Goal: Transaction & Acquisition: Obtain resource

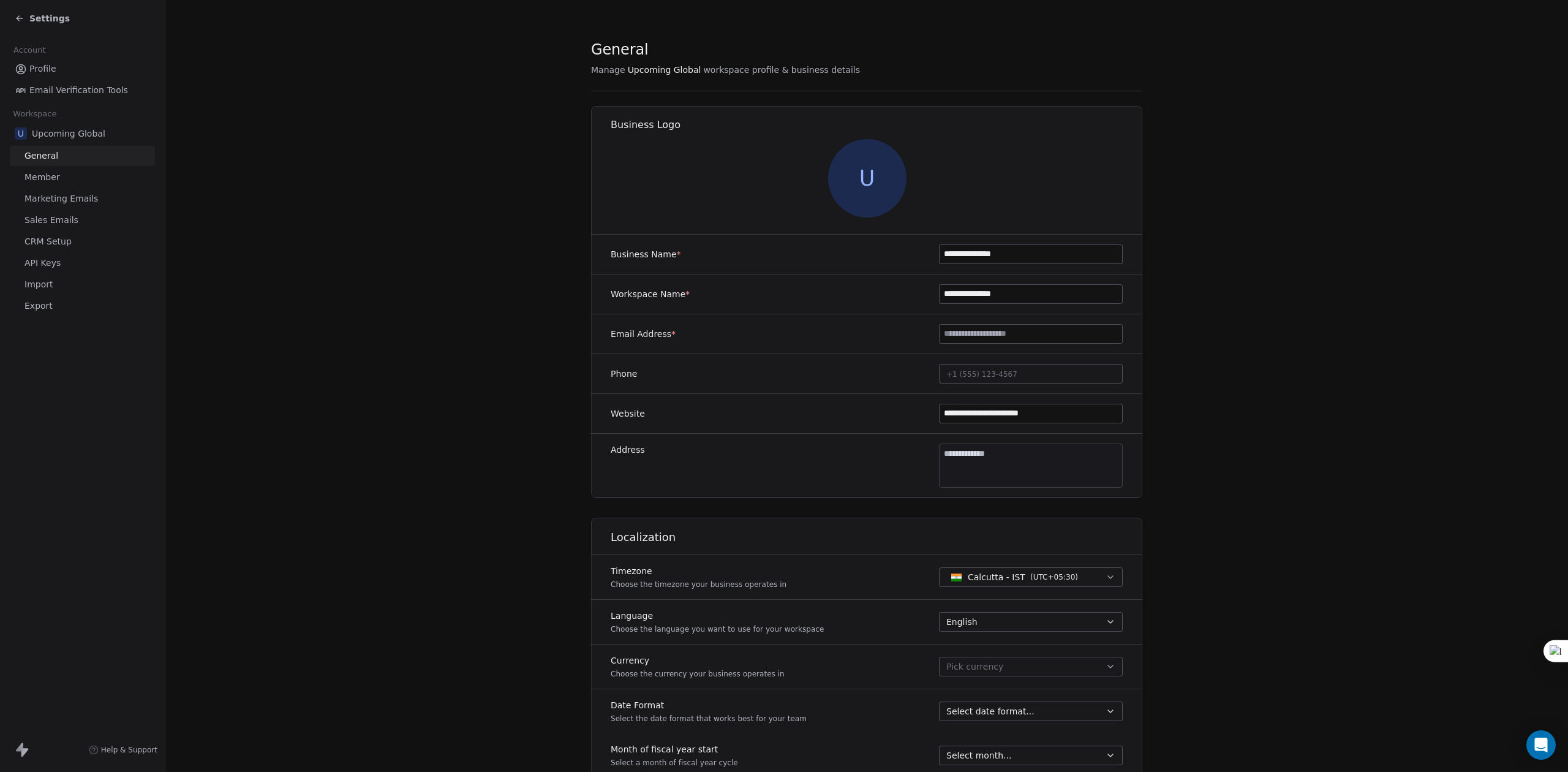
click at [23, 22] on icon at bounding box center [19, 18] width 10 height 10
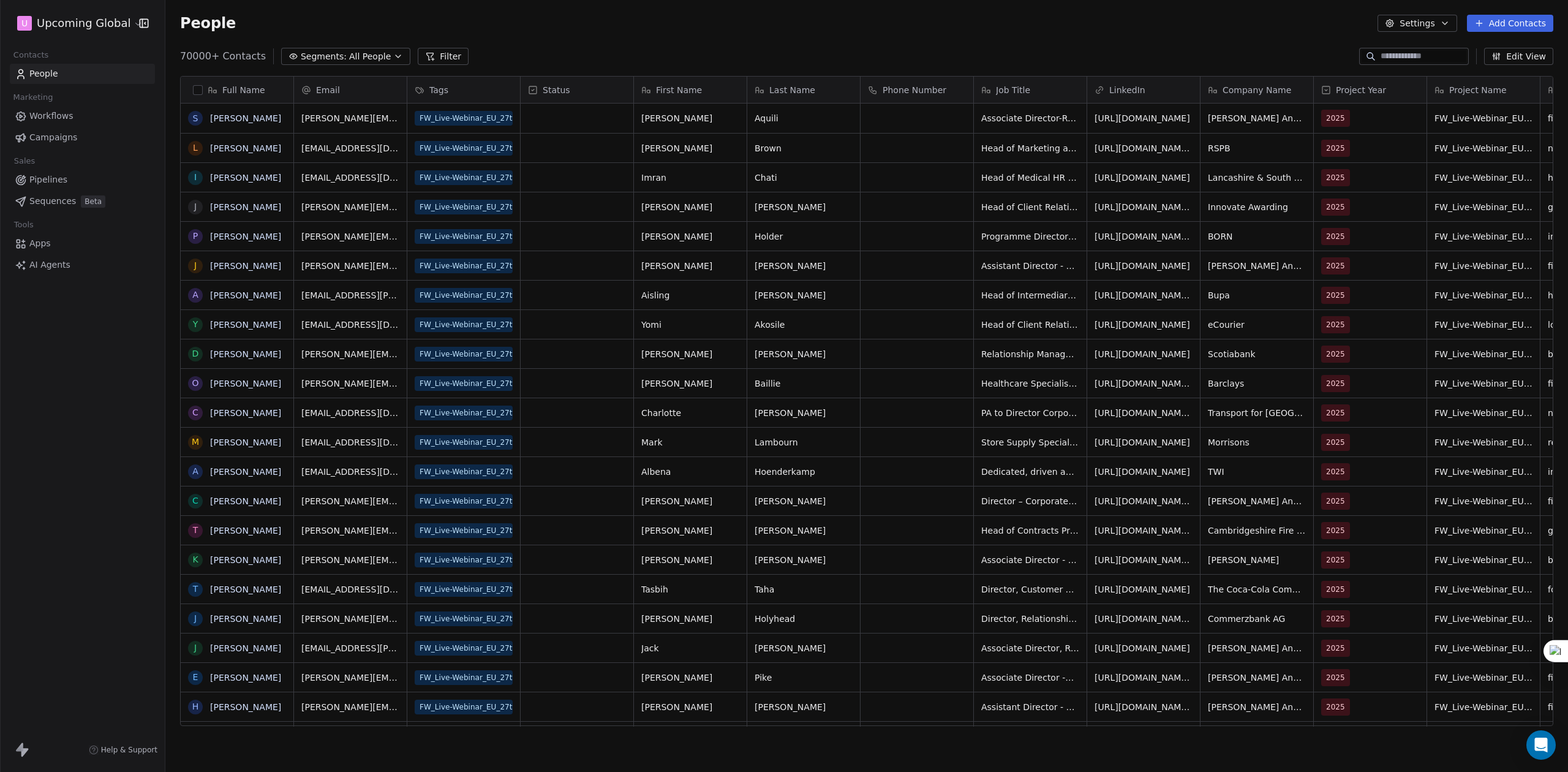
scroll to position [13, 12]
click at [316, 50] on span "Segments:" at bounding box center [323, 56] width 46 height 13
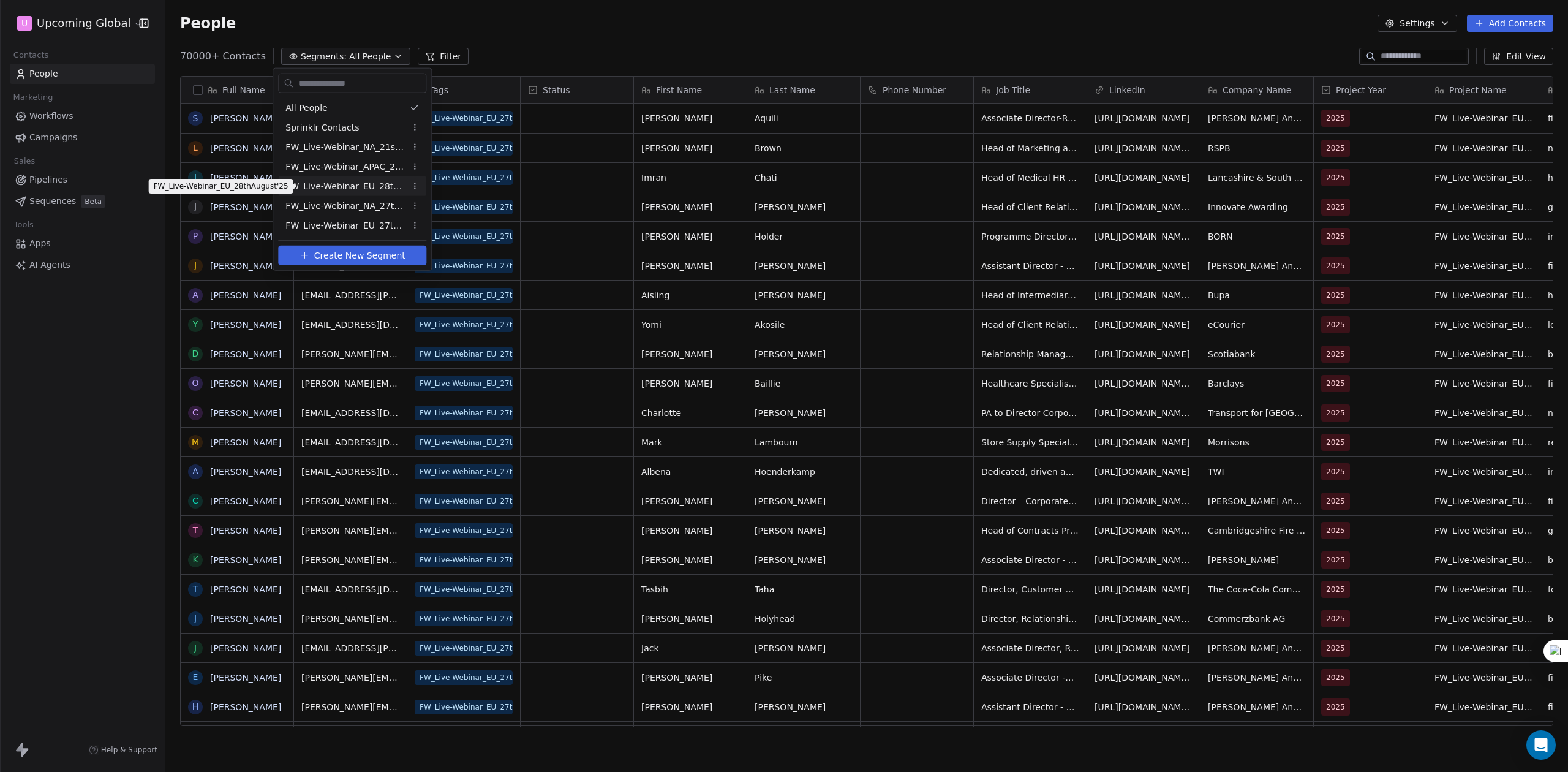
click at [375, 188] on span "FW_Live-Webinar_EU_28thAugust'25" at bounding box center [346, 186] width 120 height 13
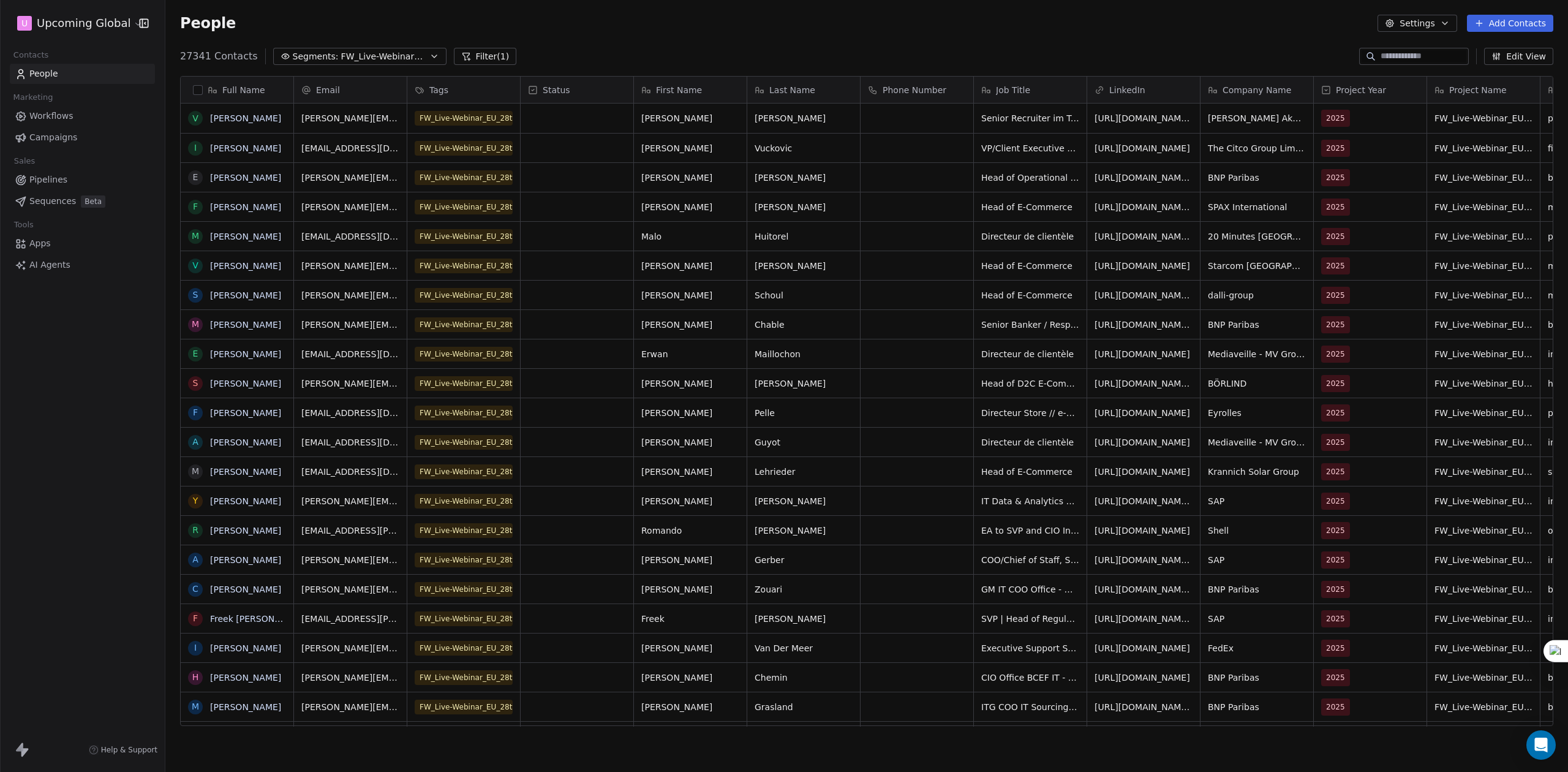
scroll to position [667, 1390]
click at [467, 52] on button "Filter (1)" at bounding box center [486, 56] width 63 height 17
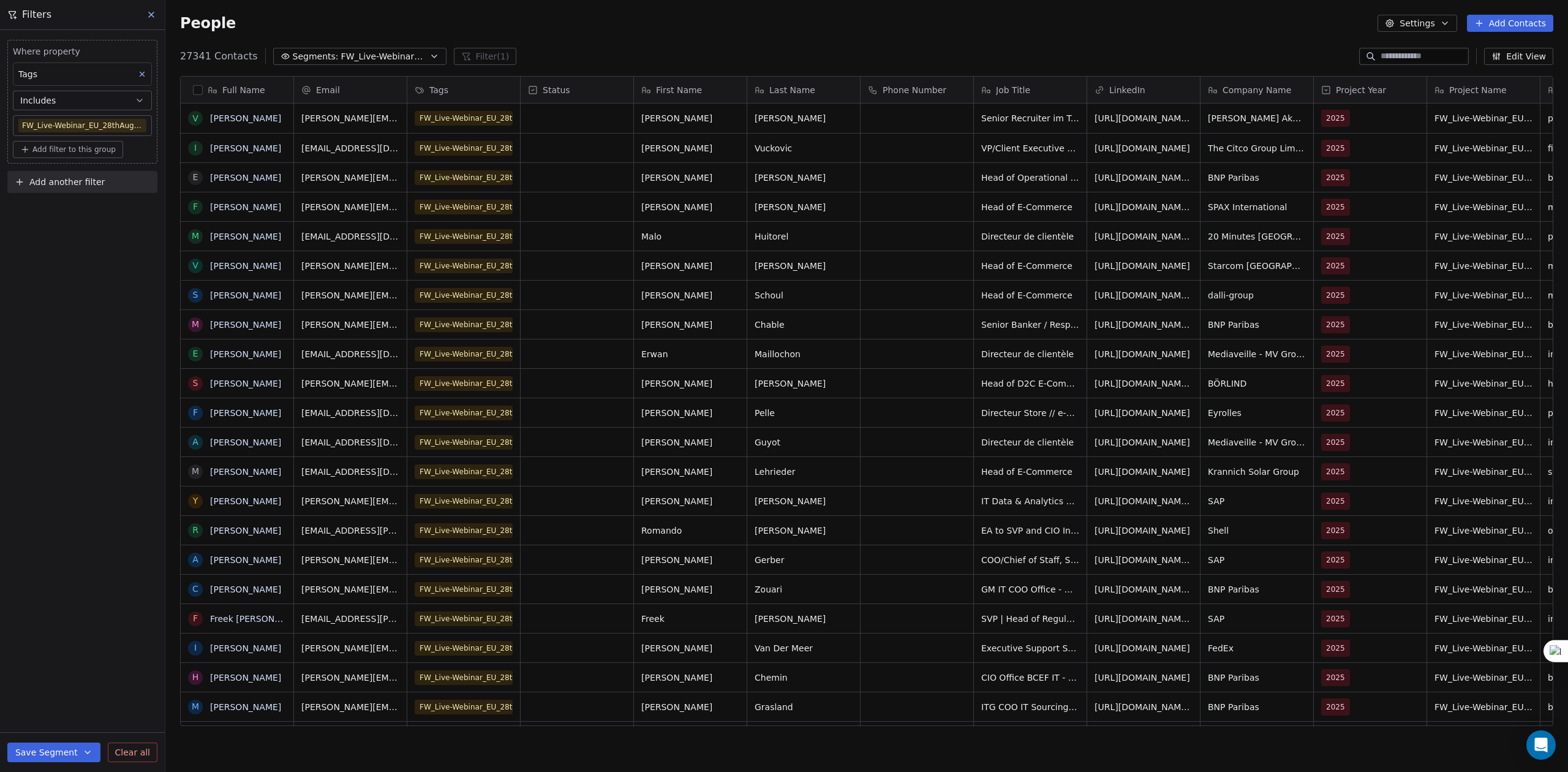
click at [79, 183] on span "Add another filter" at bounding box center [67, 182] width 76 height 13
click at [71, 206] on span "Contact properties" at bounding box center [60, 212] width 79 height 13
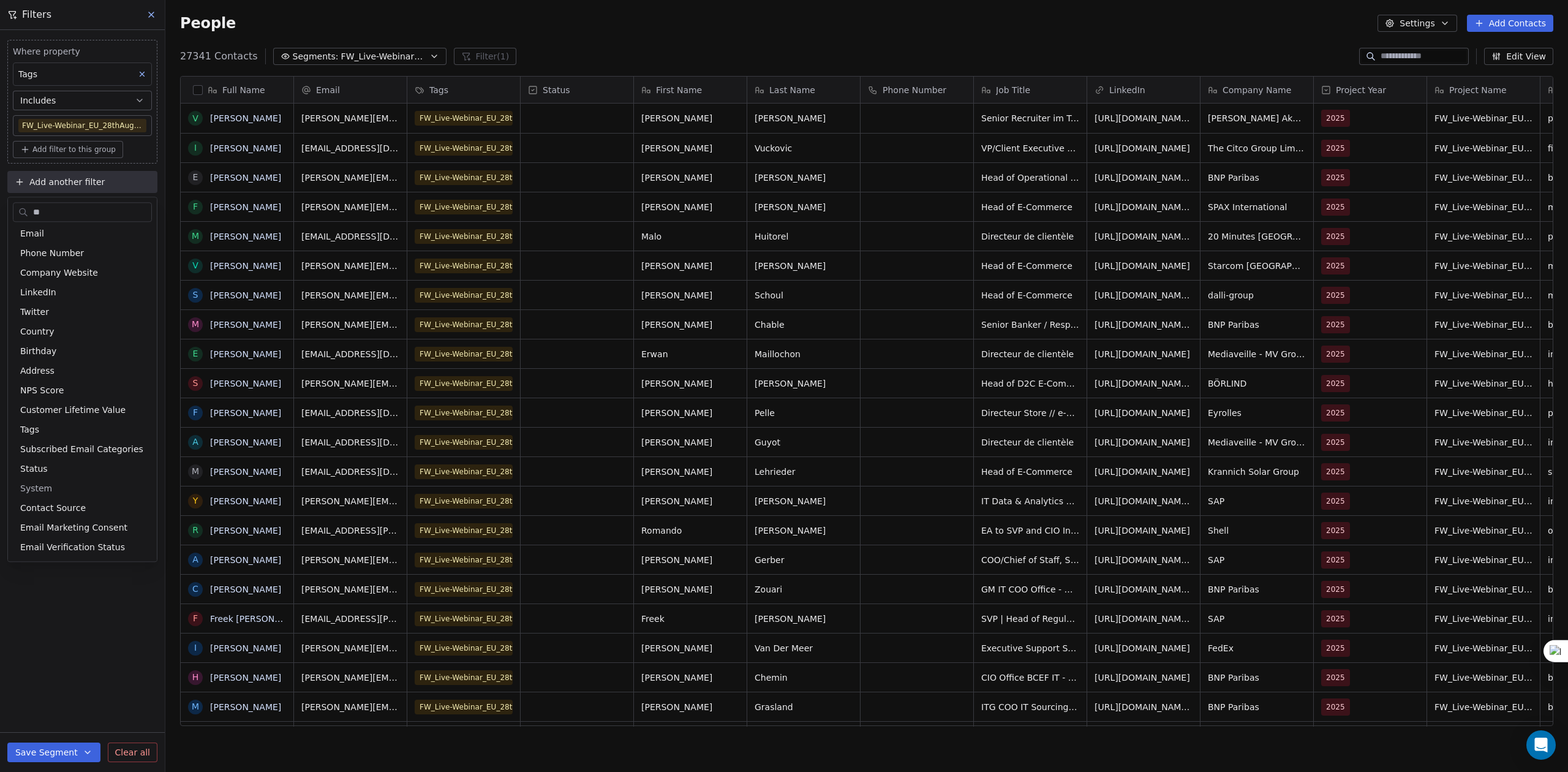
scroll to position [0, 0]
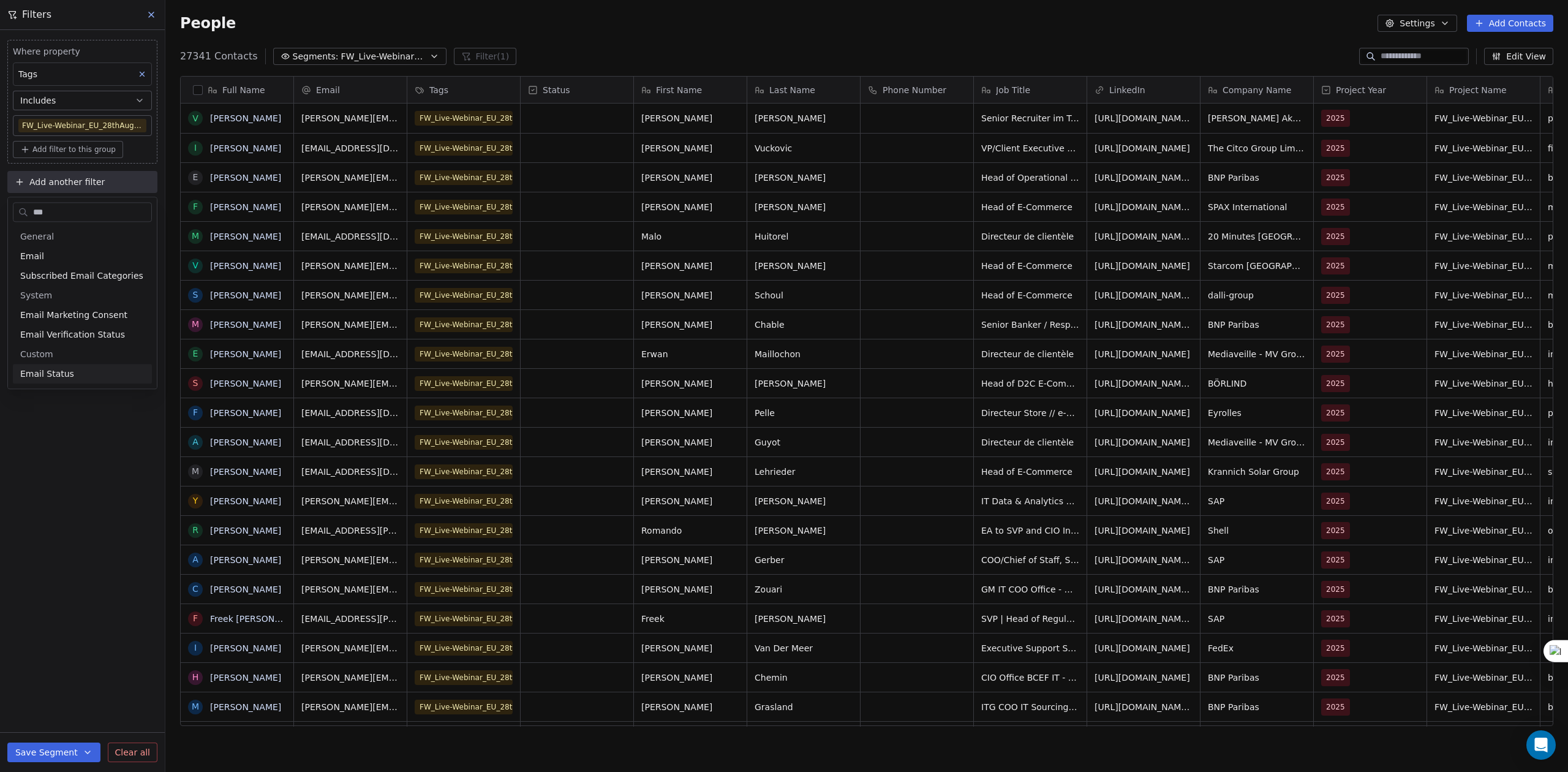
type input "***"
click at [50, 373] on span "Email Status" at bounding box center [47, 373] width 54 height 12
click at [56, 278] on div "Is" at bounding box center [82, 288] width 127 height 19
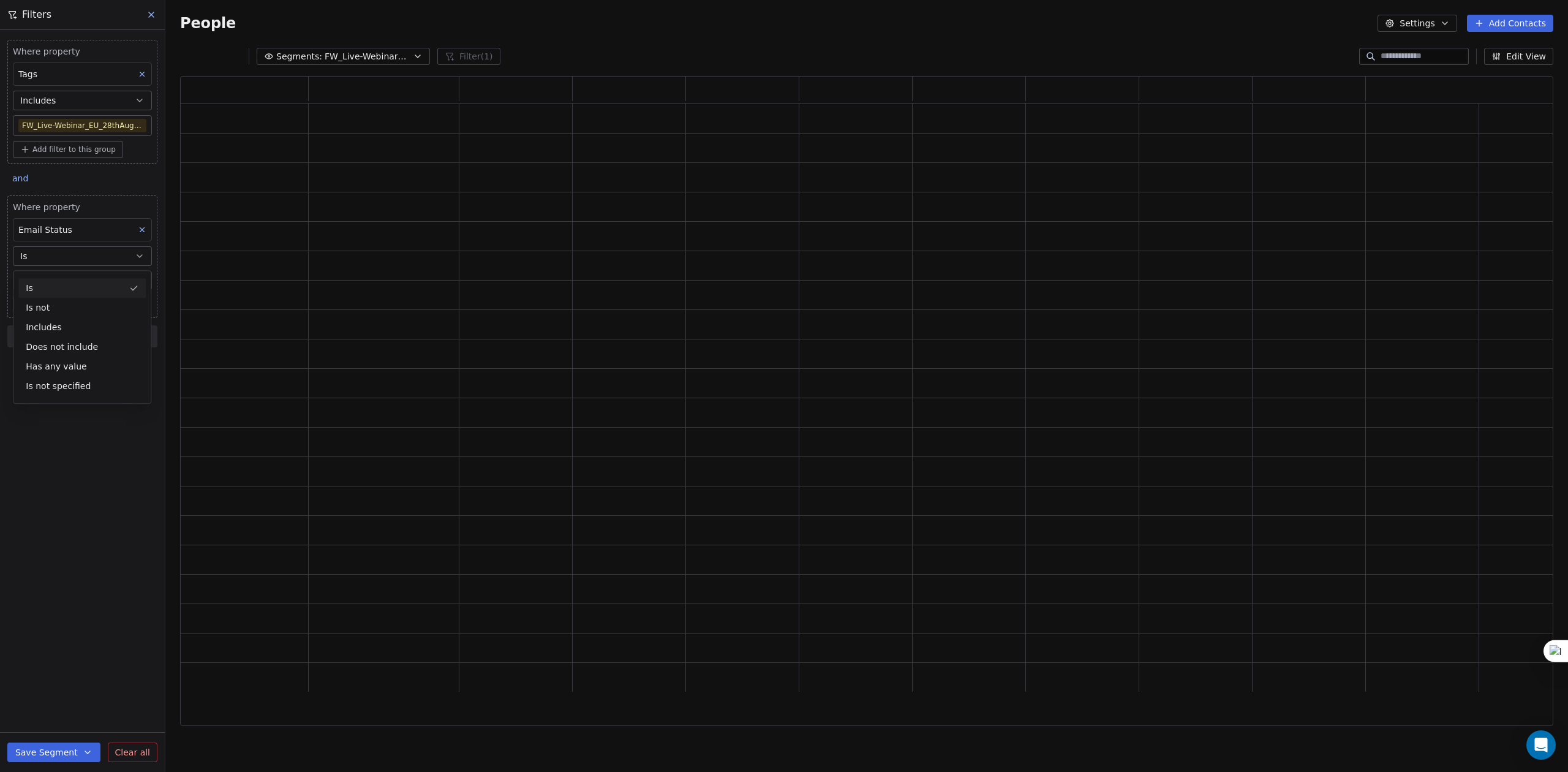
scroll to position [637, 1361]
click at [58, 286] on body "U Upcoming Global Contacts People Marketing Workflows Campaigns Sales Pipelines…" at bounding box center [784, 386] width 1568 height 772
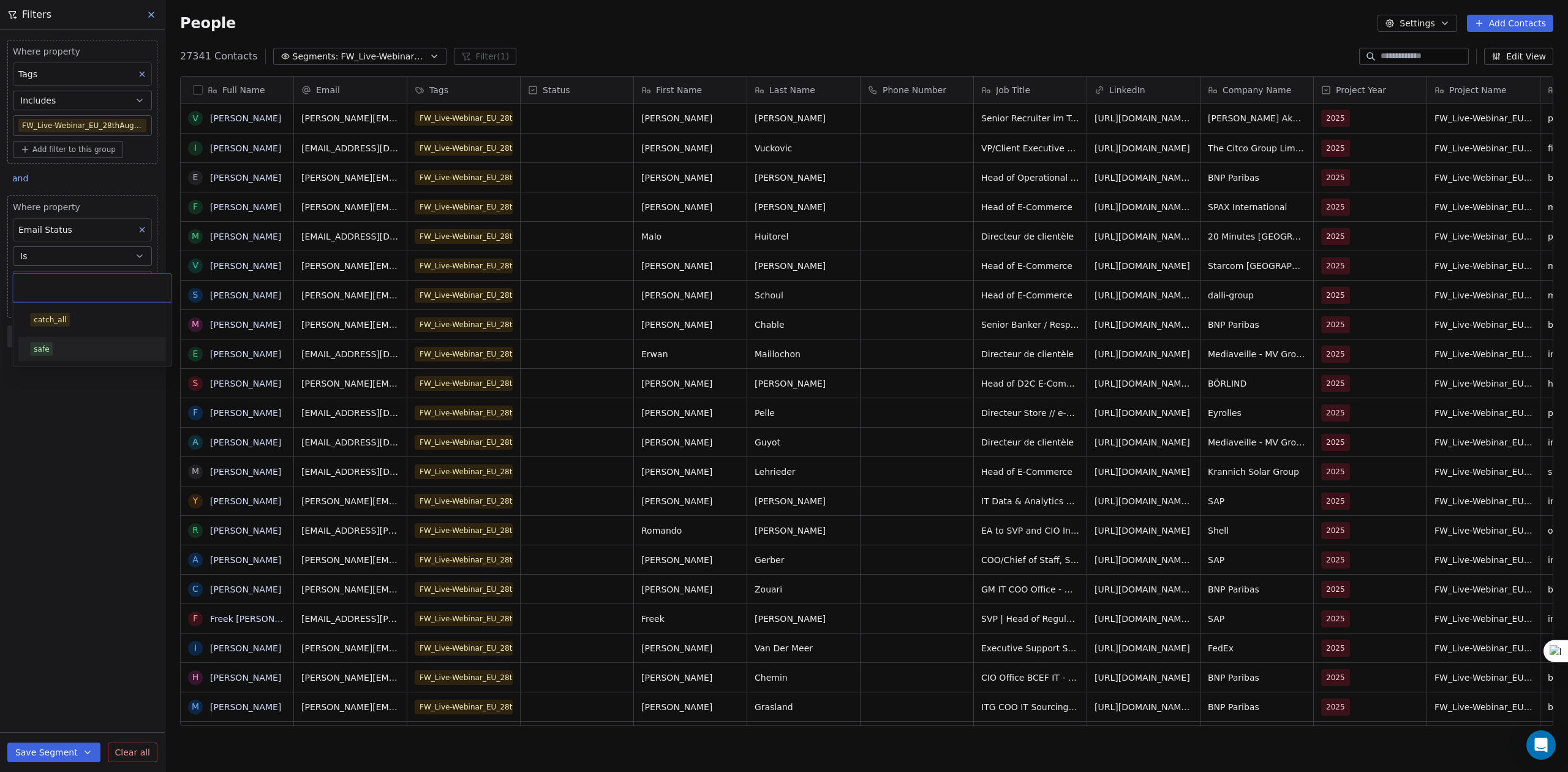
scroll to position [667, 1390]
click at [64, 349] on div "safe" at bounding box center [91, 349] width 123 height 13
click at [42, 339] on span "Add another filter" at bounding box center [67, 337] width 76 height 13
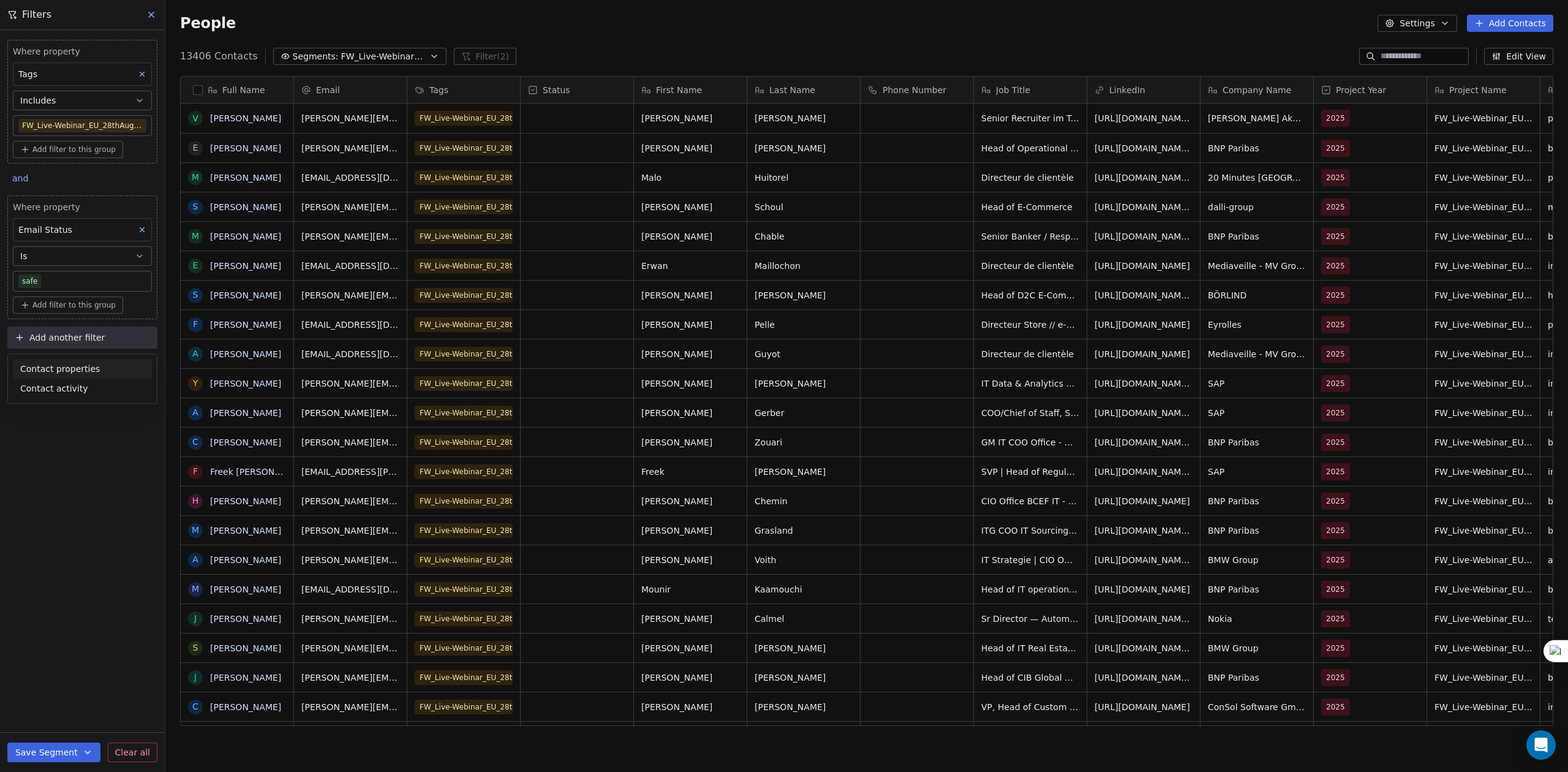
click at [52, 373] on span "Contact properties" at bounding box center [60, 369] width 79 height 13
type input "******"
click at [114, 404] on div "Country" at bounding box center [82, 413] width 139 height 19
click at [60, 478] on div "Includes" at bounding box center [82, 484] width 127 height 19
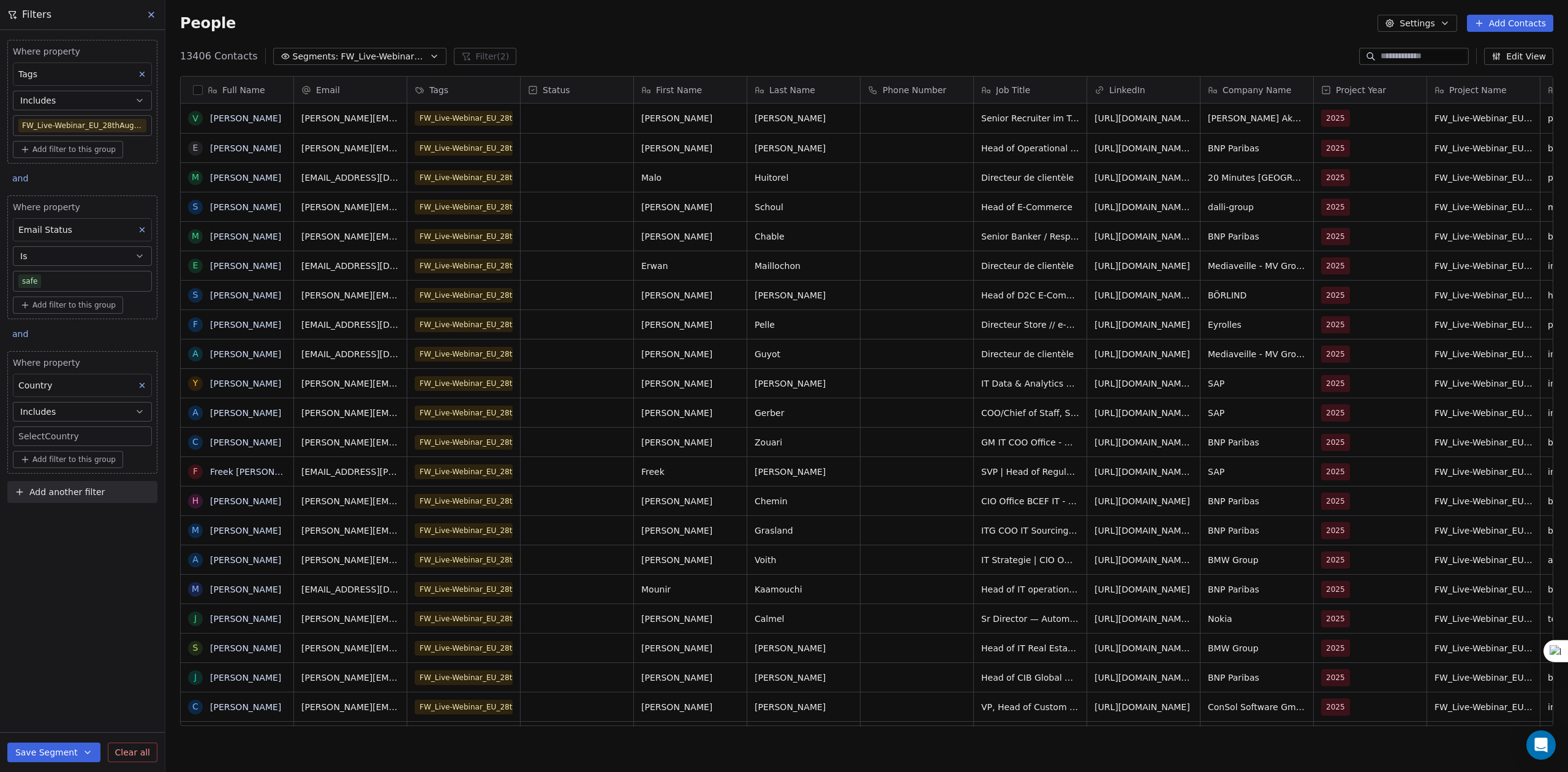
click at [83, 434] on body "U Upcoming Global Contacts People Marketing Workflows Campaigns Sales Pipelines…" at bounding box center [784, 386] width 1568 height 772
type input "***"
click at [58, 503] on div "Suggestions" at bounding box center [55, 499] width 10 height 8
type input "****"
click at [37, 480] on div "[GEOGRAPHIC_DATA]" at bounding box center [91, 490] width 138 height 19
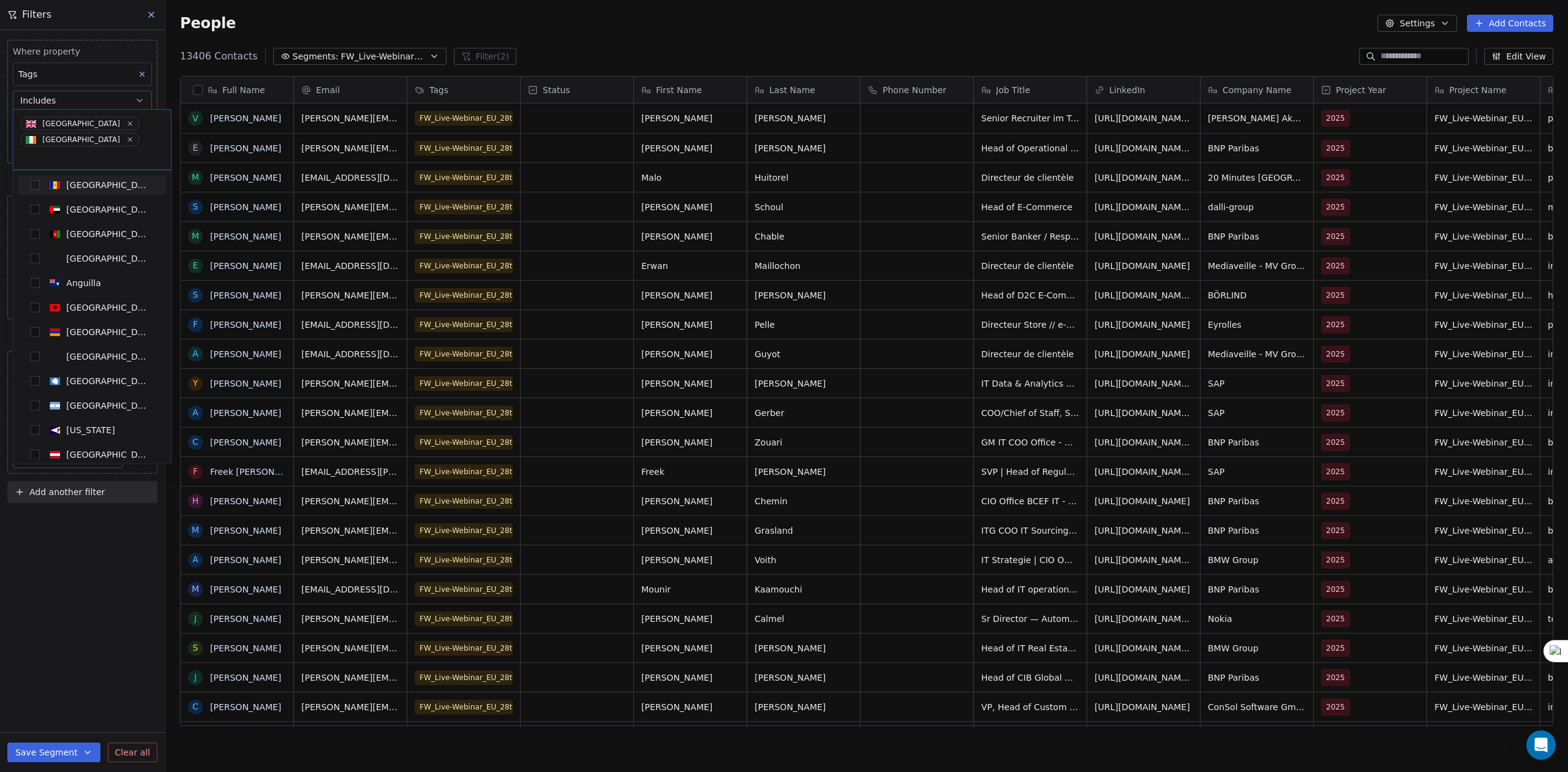
click at [97, 566] on html "U Upcoming Global Contacts People Marketing Workflows Campaigns Sales Pipelines…" at bounding box center [784, 386] width 1568 height 772
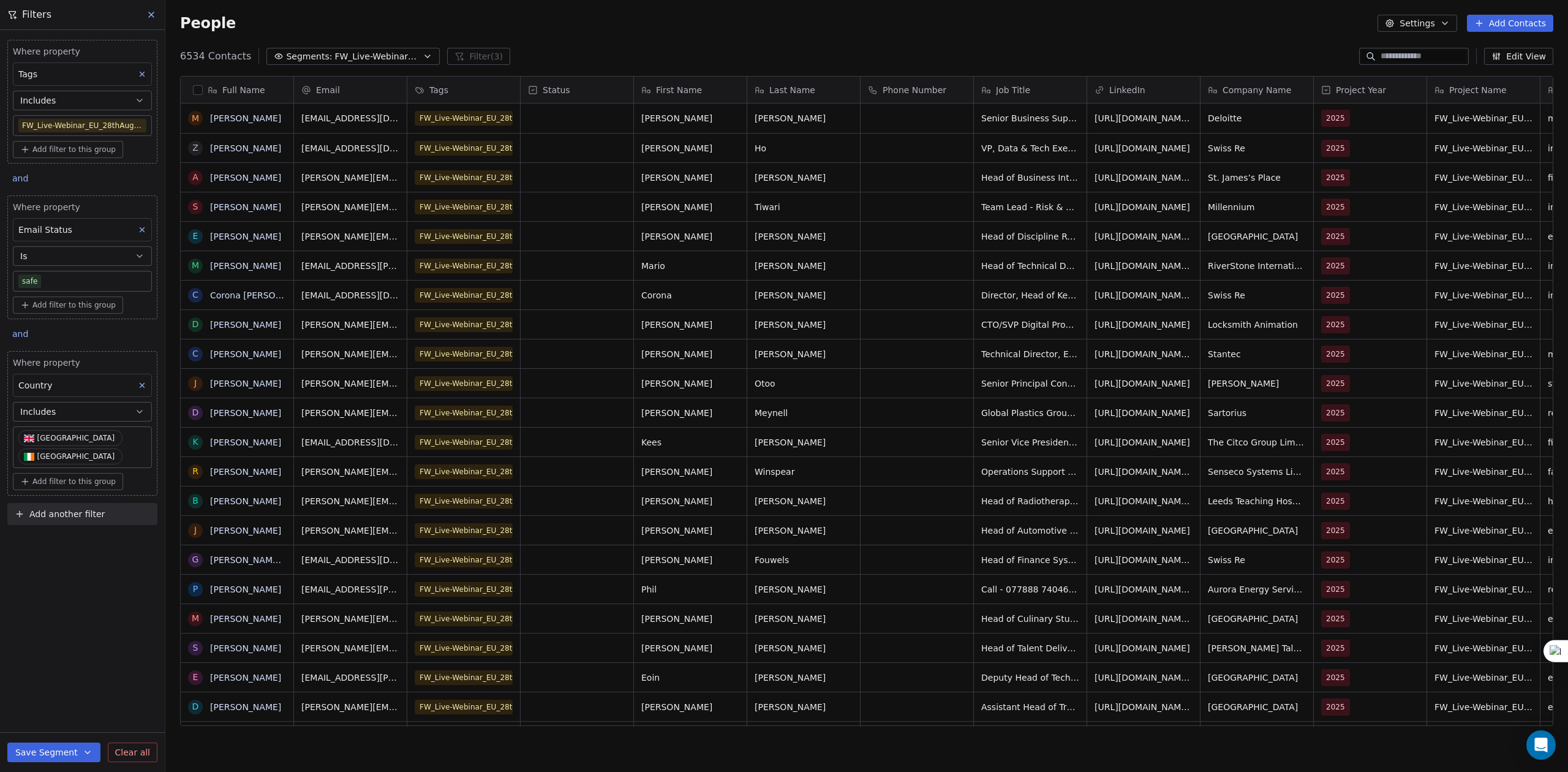
scroll to position [667, 1390]
click at [343, 91] on div "Email" at bounding box center [349, 90] width 96 height 12
drag, startPoint x: 343, startPoint y: 91, endPoint x: 360, endPoint y: 79, distance: 20.8
click at [417, 79] on html "U Upcoming Global Contacts People Marketing Workflows Campaigns Sales Pipelines…" at bounding box center [784, 386] width 1568 height 772
click at [340, 190] on html "U Upcoming Global Contacts People Marketing Workflows Campaigns Sales Pipelines…" at bounding box center [784, 386] width 1568 height 772
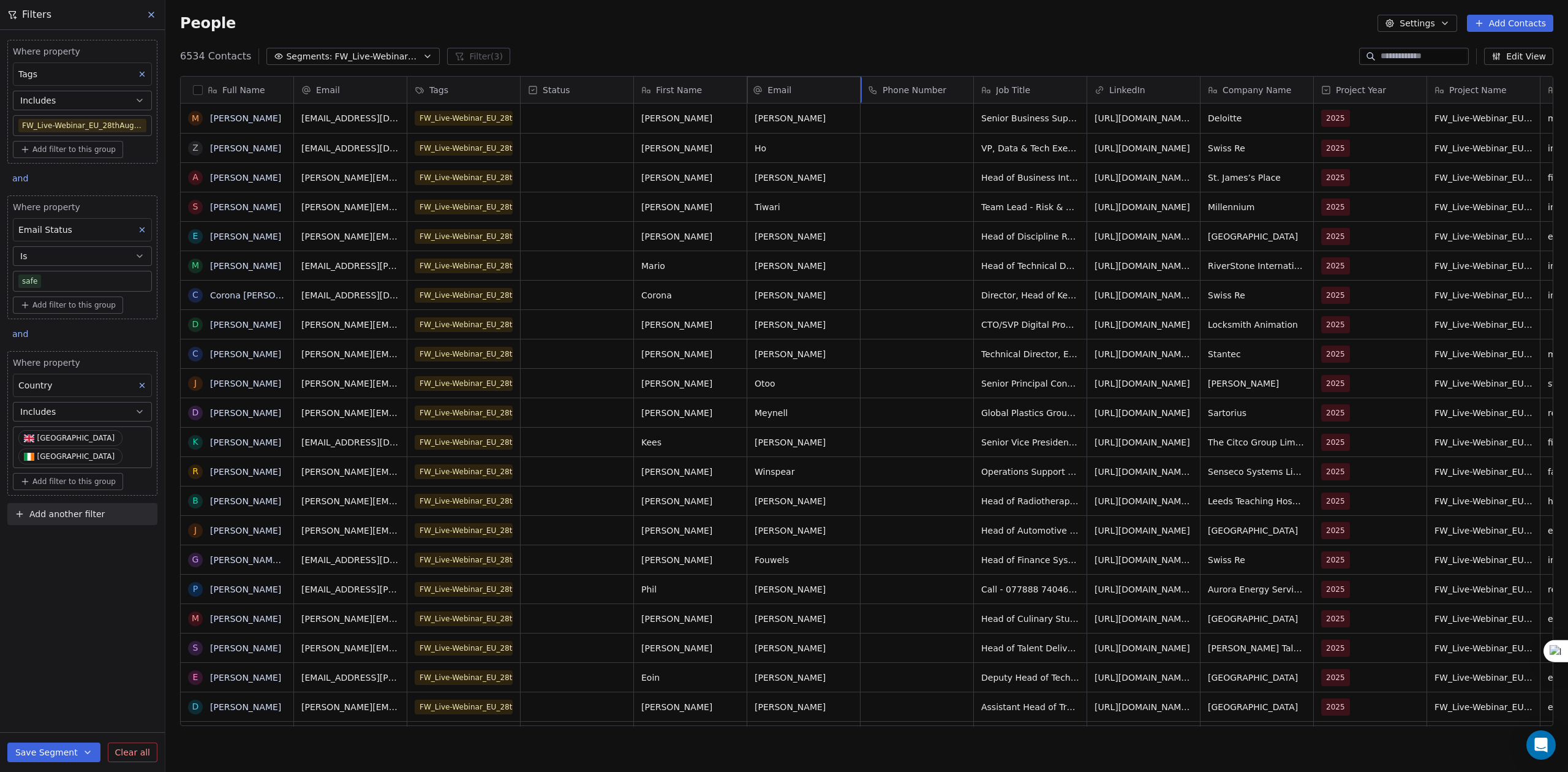
drag, startPoint x: 341, startPoint y: 81, endPoint x: 800, endPoint y: 91, distance: 459.1
click at [800, 91] on div "Full Name M [PERSON_NAME] Z [PERSON_NAME] A [PERSON_NAME] S [PERSON_NAME] E [PE…" at bounding box center [867, 401] width 1372 height 650
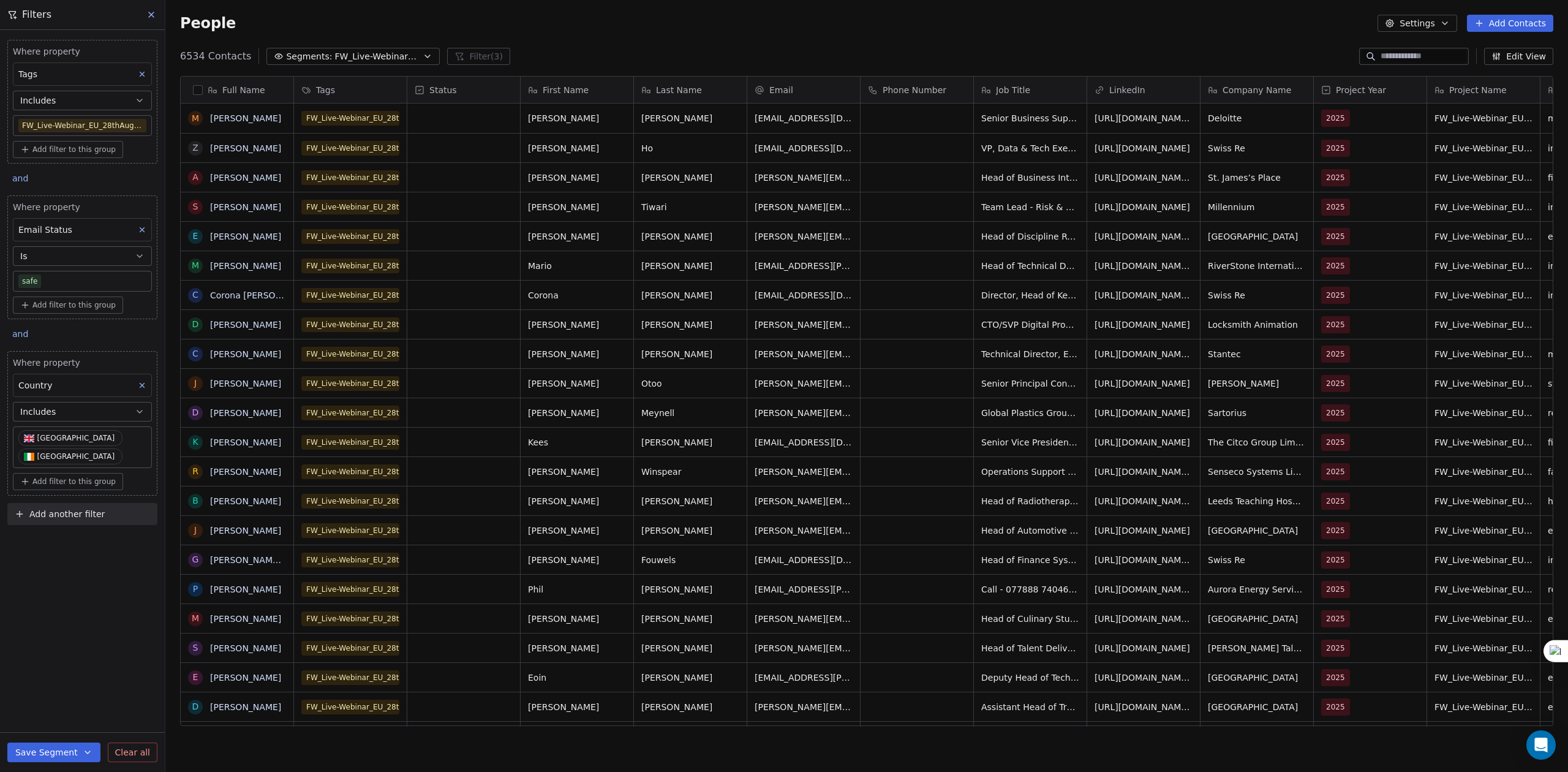
click at [197, 91] on button "button" at bounding box center [197, 90] width 10 height 10
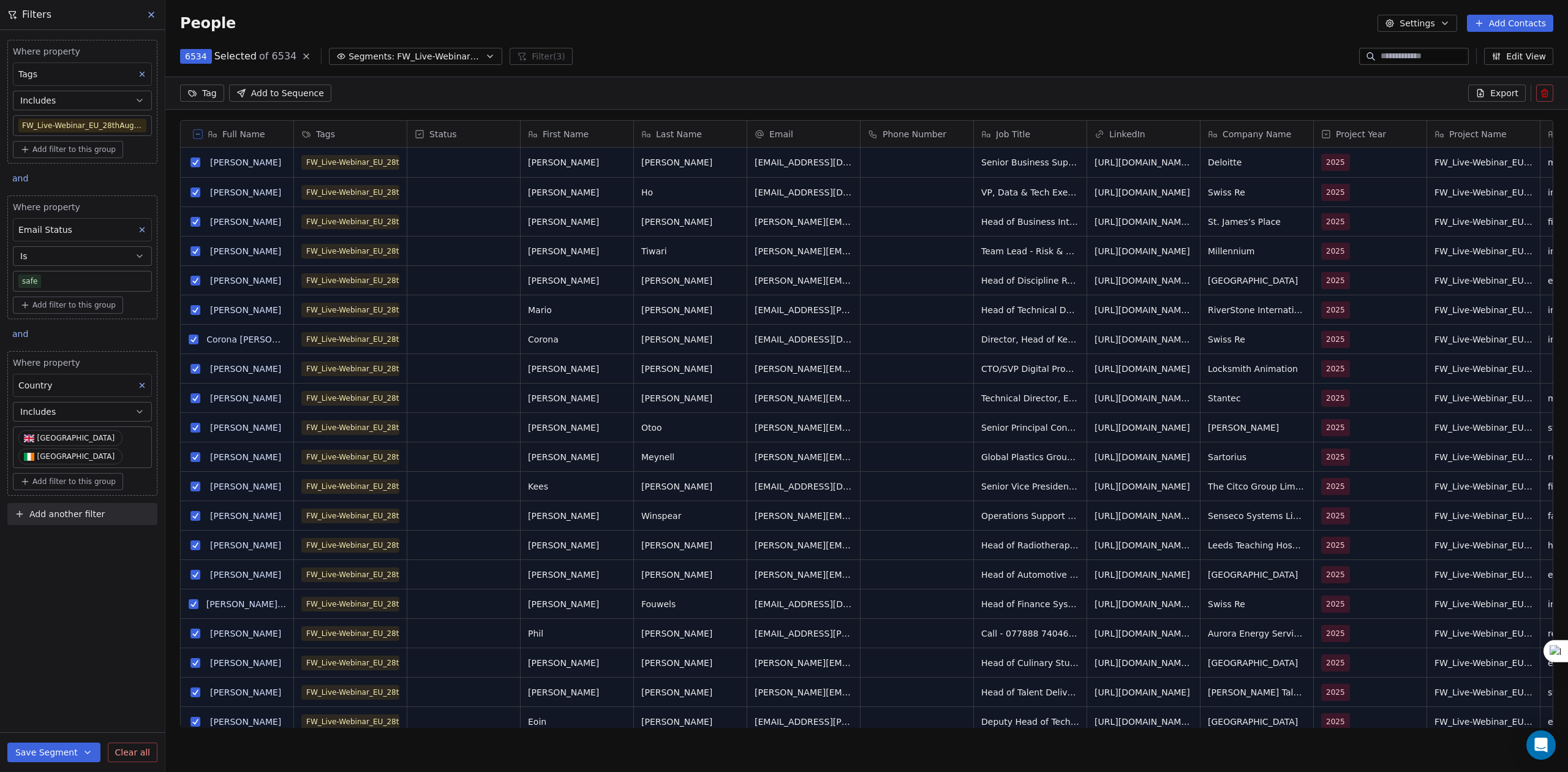
scroll to position [624, 1390]
click at [1175, 88] on span "Export" at bounding box center [1504, 93] width 28 height 12
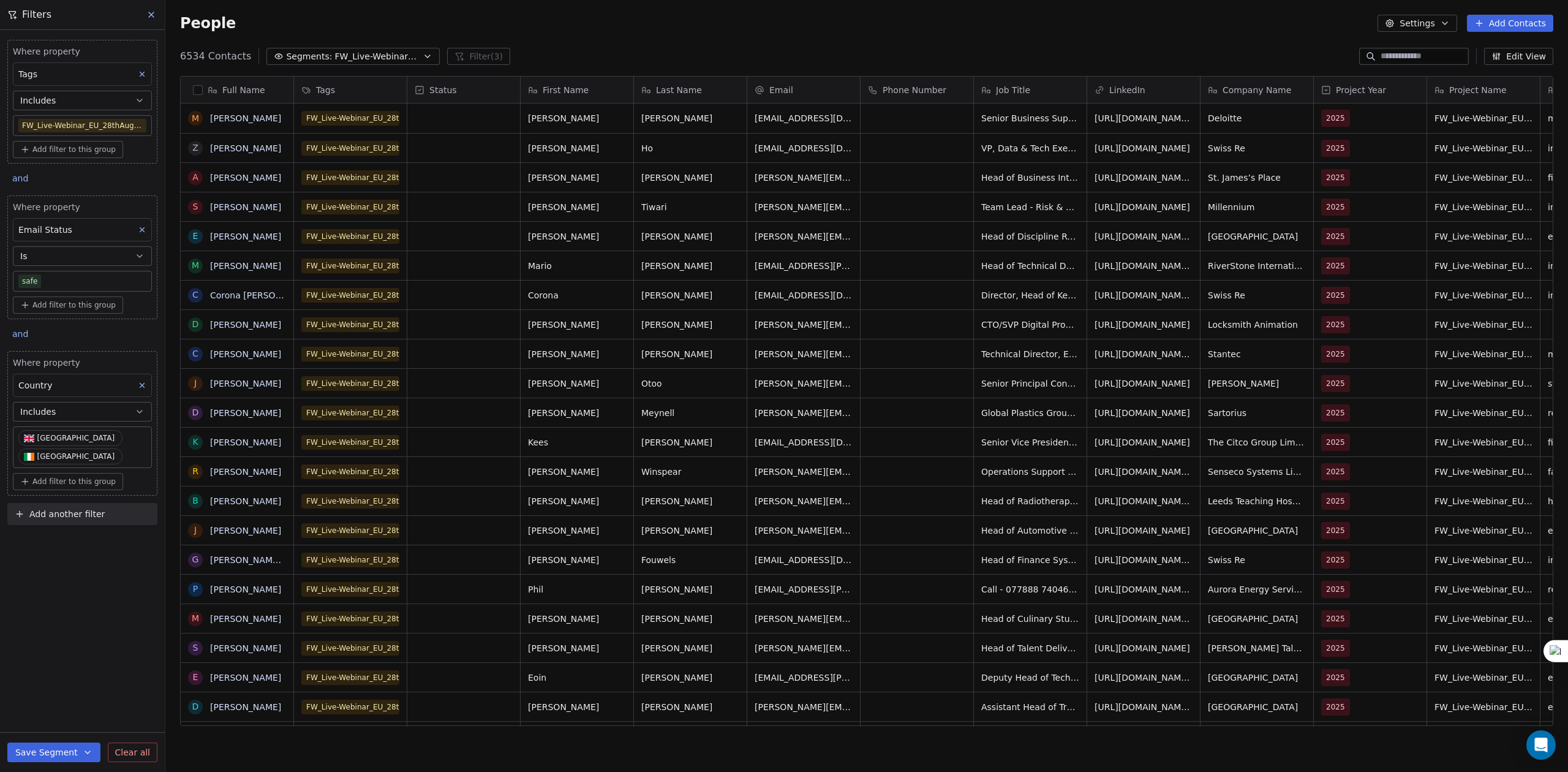
click at [1175, 37] on div "People Settings Add Contacts" at bounding box center [866, 23] width 1403 height 46
click at [198, 91] on button "button" at bounding box center [197, 90] width 10 height 10
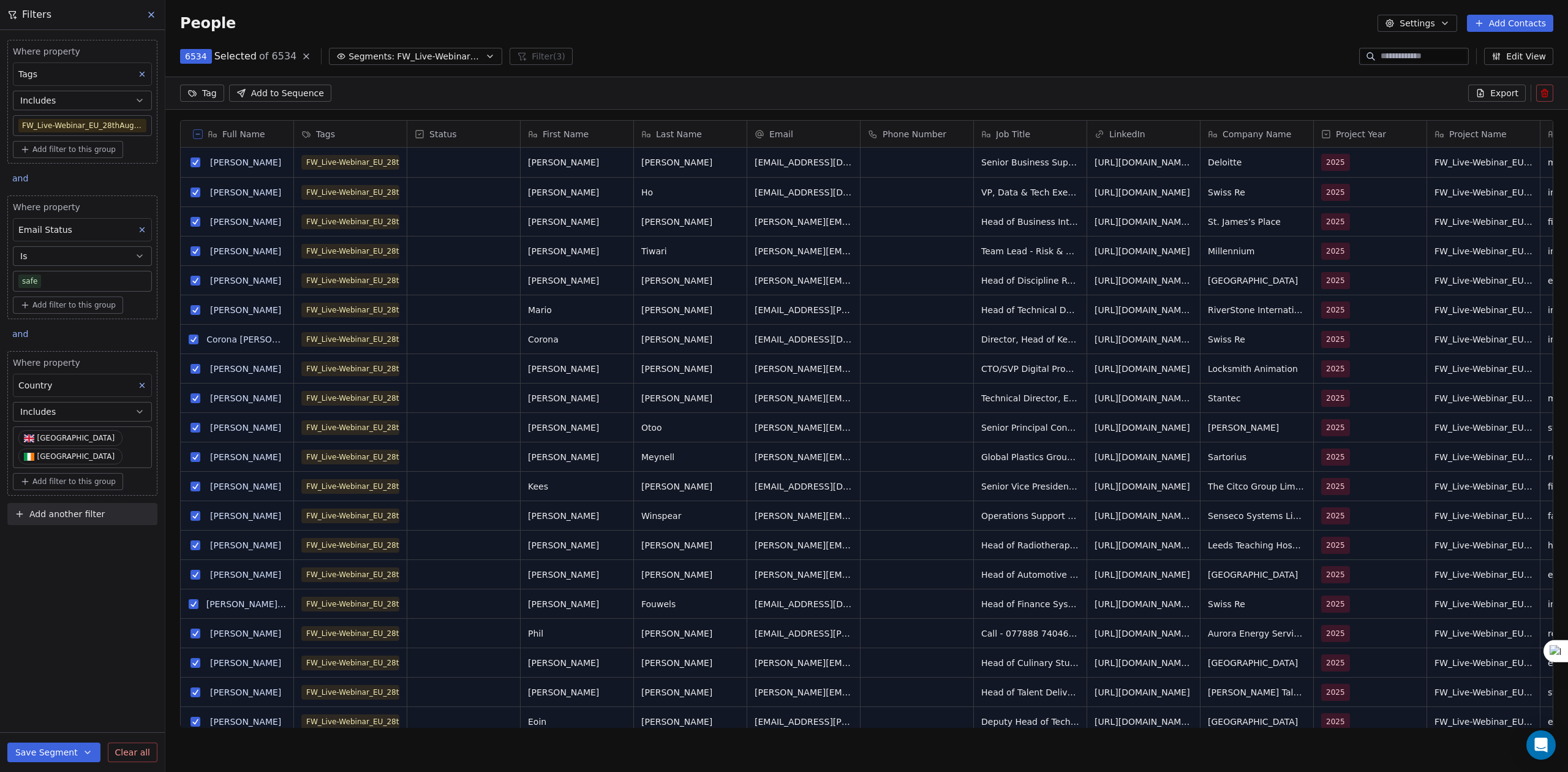
scroll to position [624, 1390]
click at [1175, 91] on span "Export" at bounding box center [1504, 93] width 28 height 12
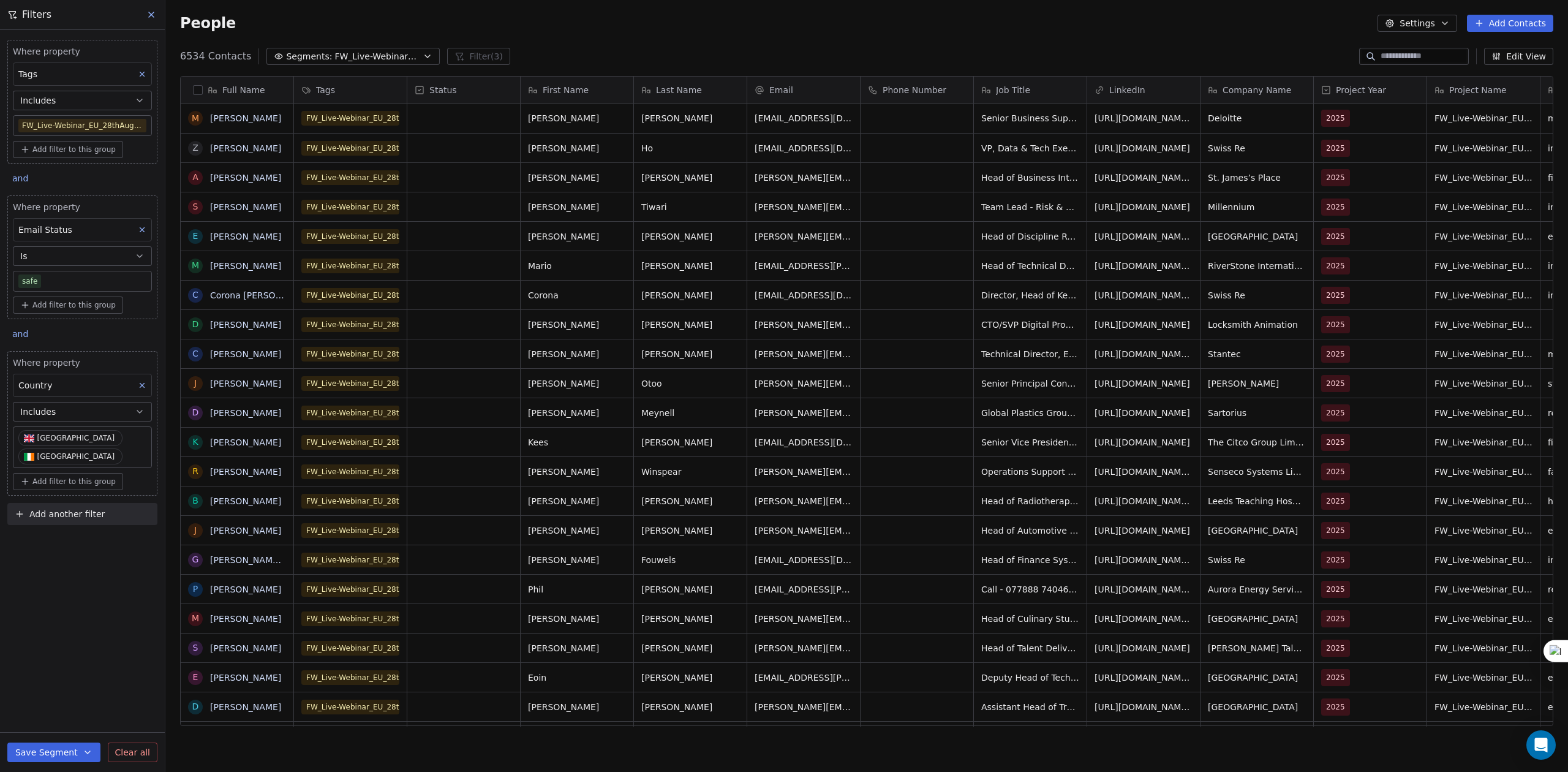
scroll to position [667, 1390]
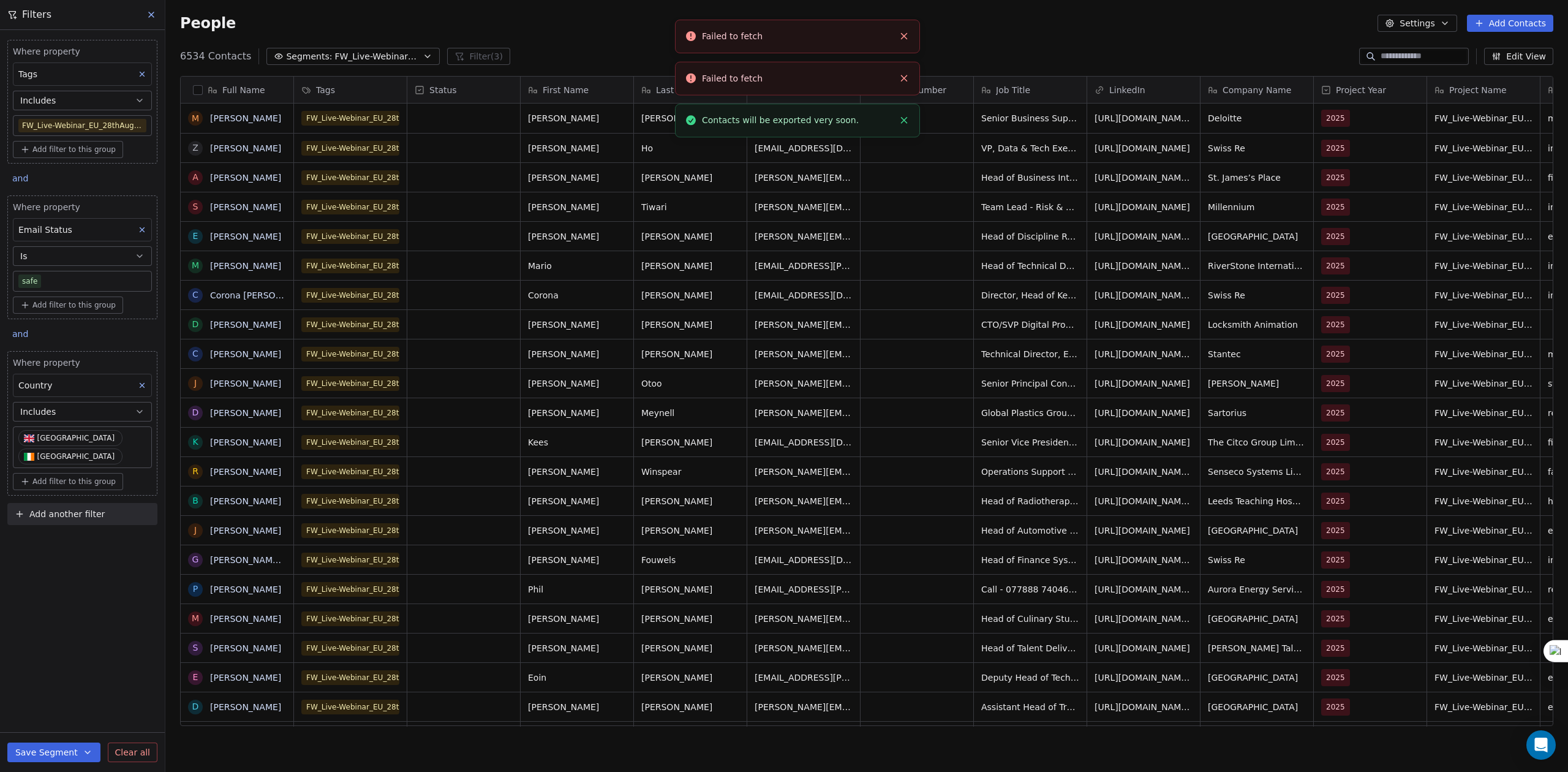
click at [907, 38] on icon "Close toast" at bounding box center [904, 36] width 11 height 11
click at [905, 45] on li "Failed to fetch" at bounding box center [797, 36] width 245 height 34
click at [904, 40] on icon "Close toast" at bounding box center [904, 36] width 11 height 11
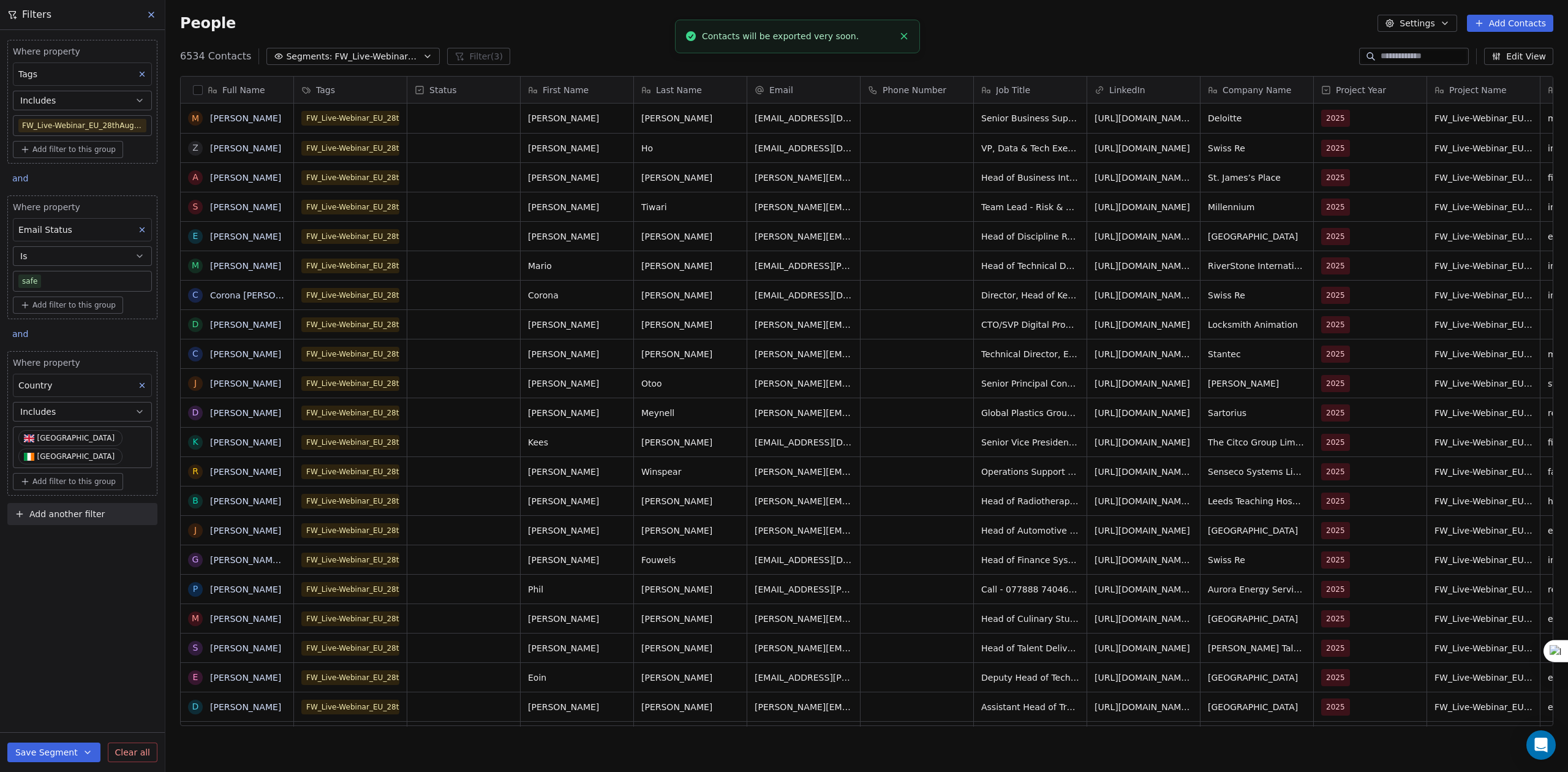
click at [902, 38] on line "Close toast" at bounding box center [904, 36] width 5 height 5
click at [1175, 32] on div "People Settings Add Contacts" at bounding box center [866, 23] width 1403 height 46
click at [1175, 25] on button "Settings" at bounding box center [1418, 23] width 79 height 17
click at [1175, 103] on span "Export" at bounding box center [1426, 108] width 28 height 13
